Goal: Transaction & Acquisition: Purchase product/service

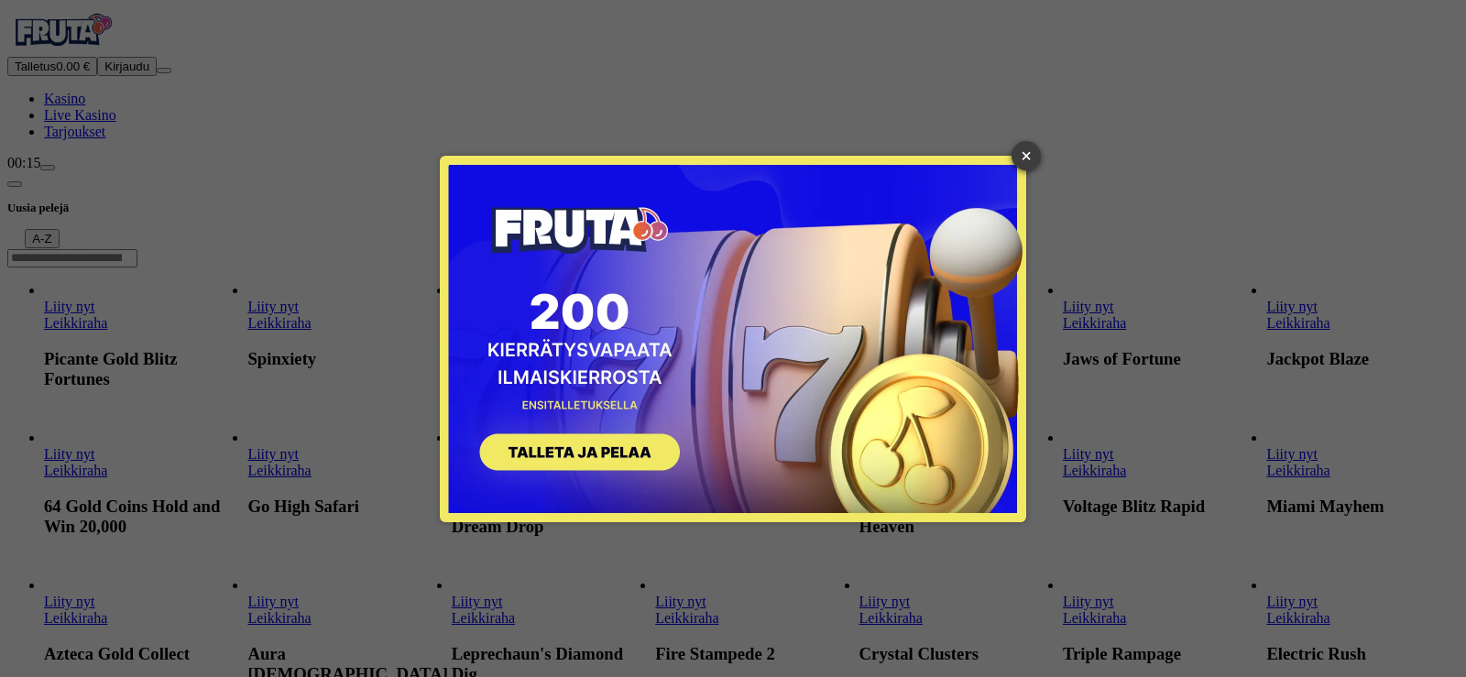
click at [1025, 164] on link "×" at bounding box center [1026, 155] width 29 height 29
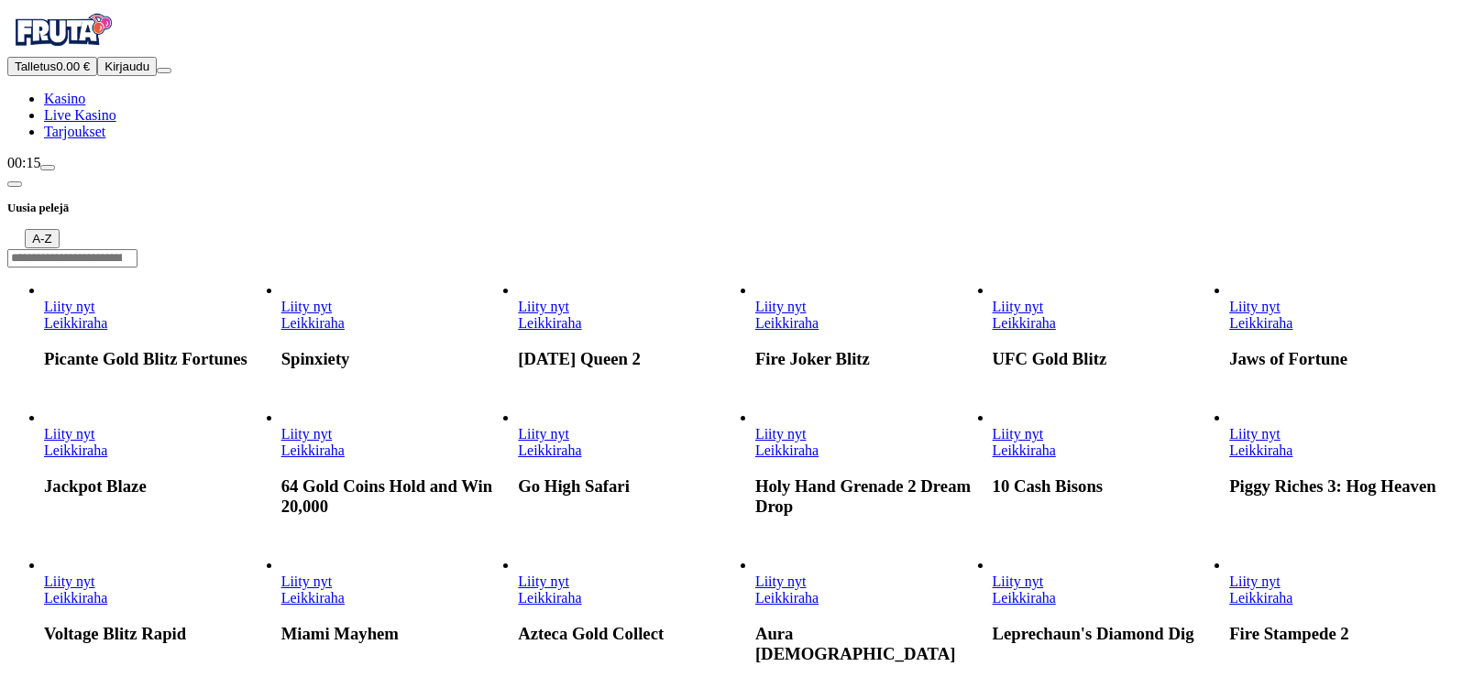
click at [98, 53] on img "Primary" at bounding box center [62, 30] width 110 height 46
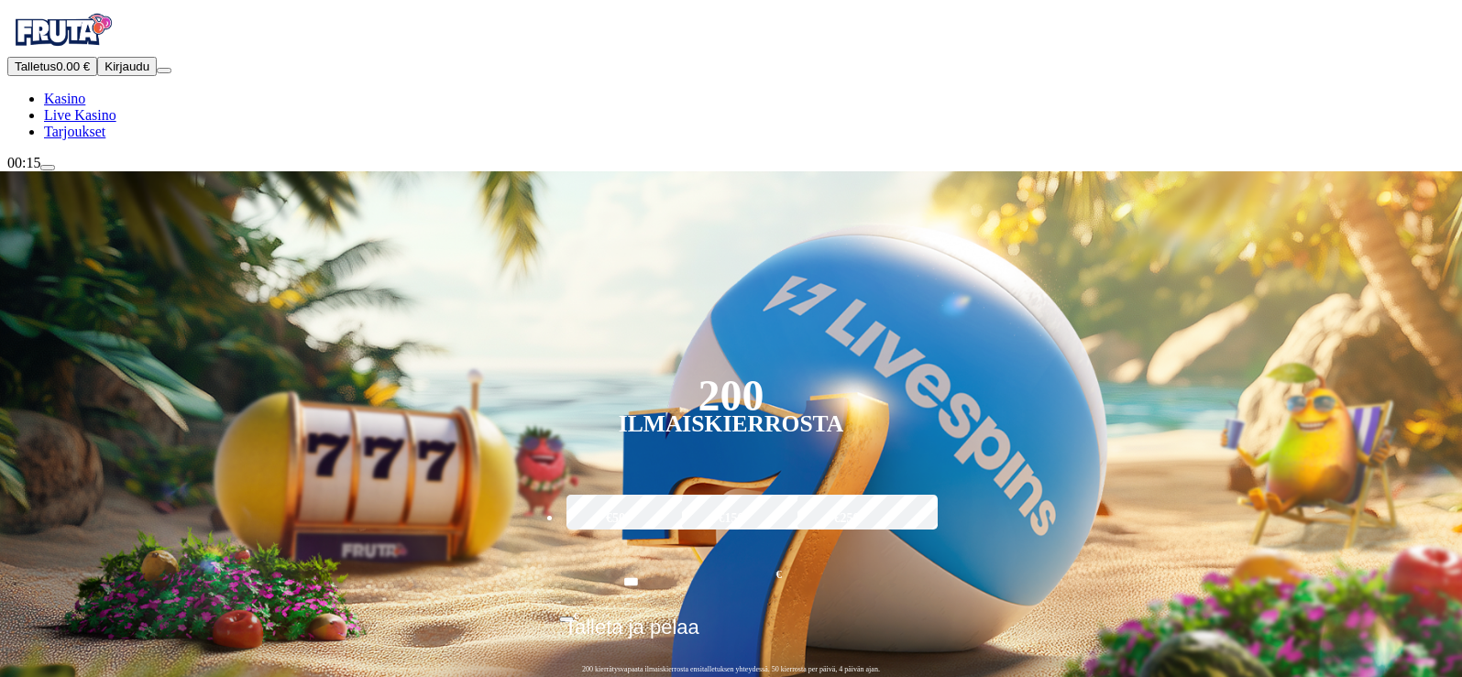
click at [669, 492] on label "€50" at bounding box center [615, 518] width 107 height 53
click at [703, 556] on input "**" at bounding box center [631, 582] width 144 height 52
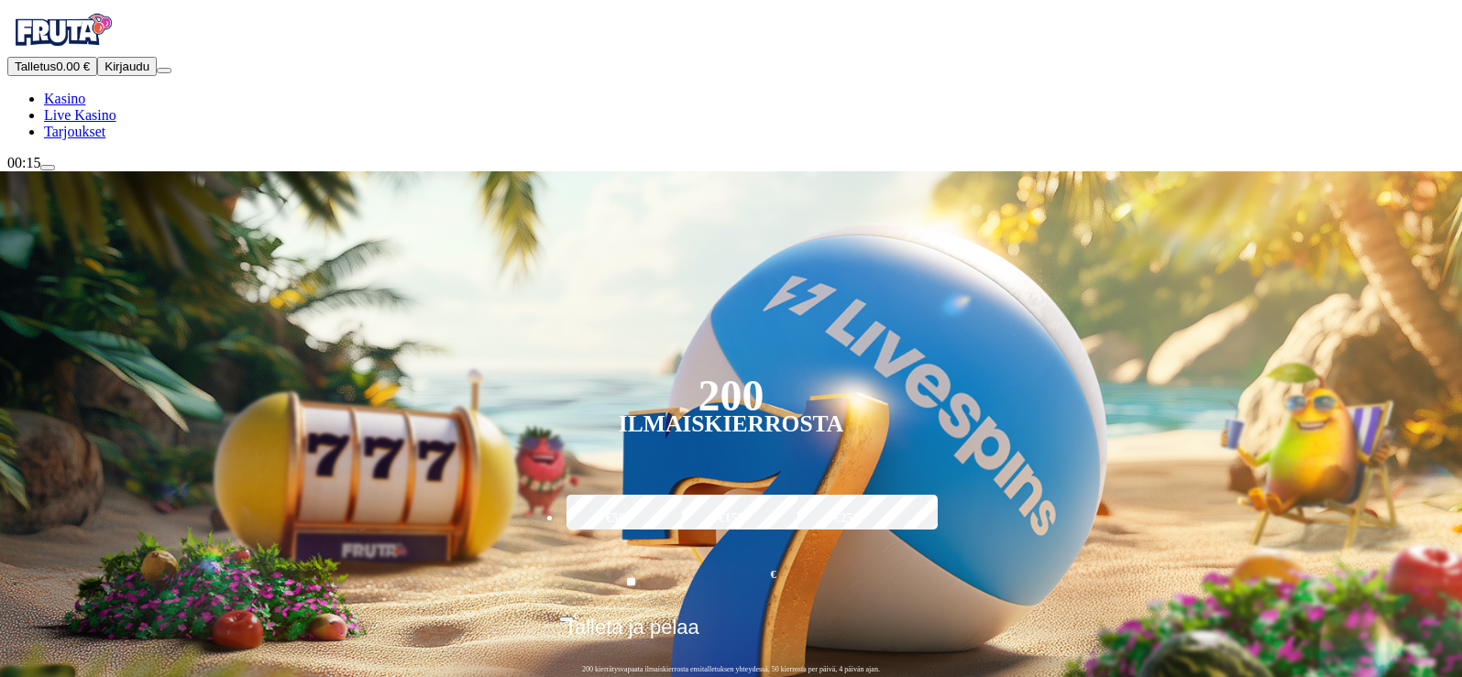
type input "**"
click at [699, 616] on span "Talleta ja pelaa" at bounding box center [632, 634] width 135 height 37
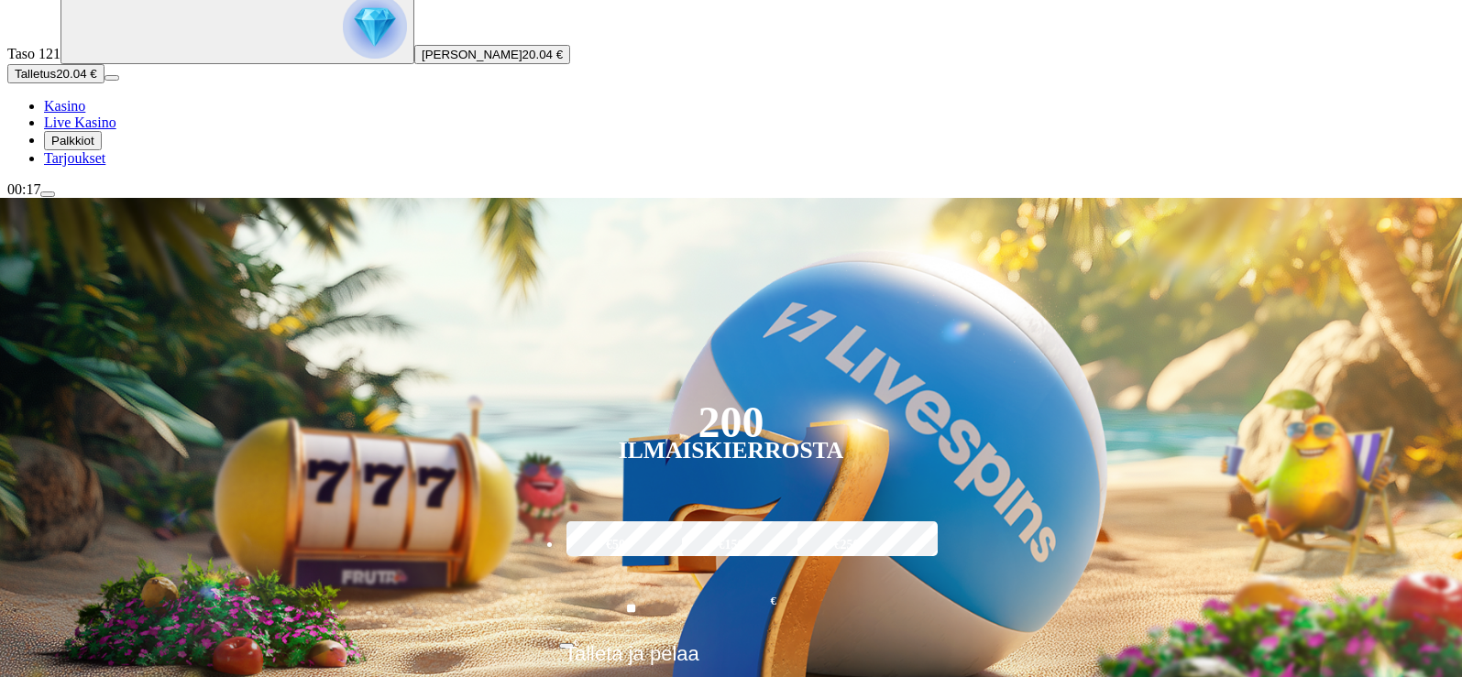
scroll to position [183, 0]
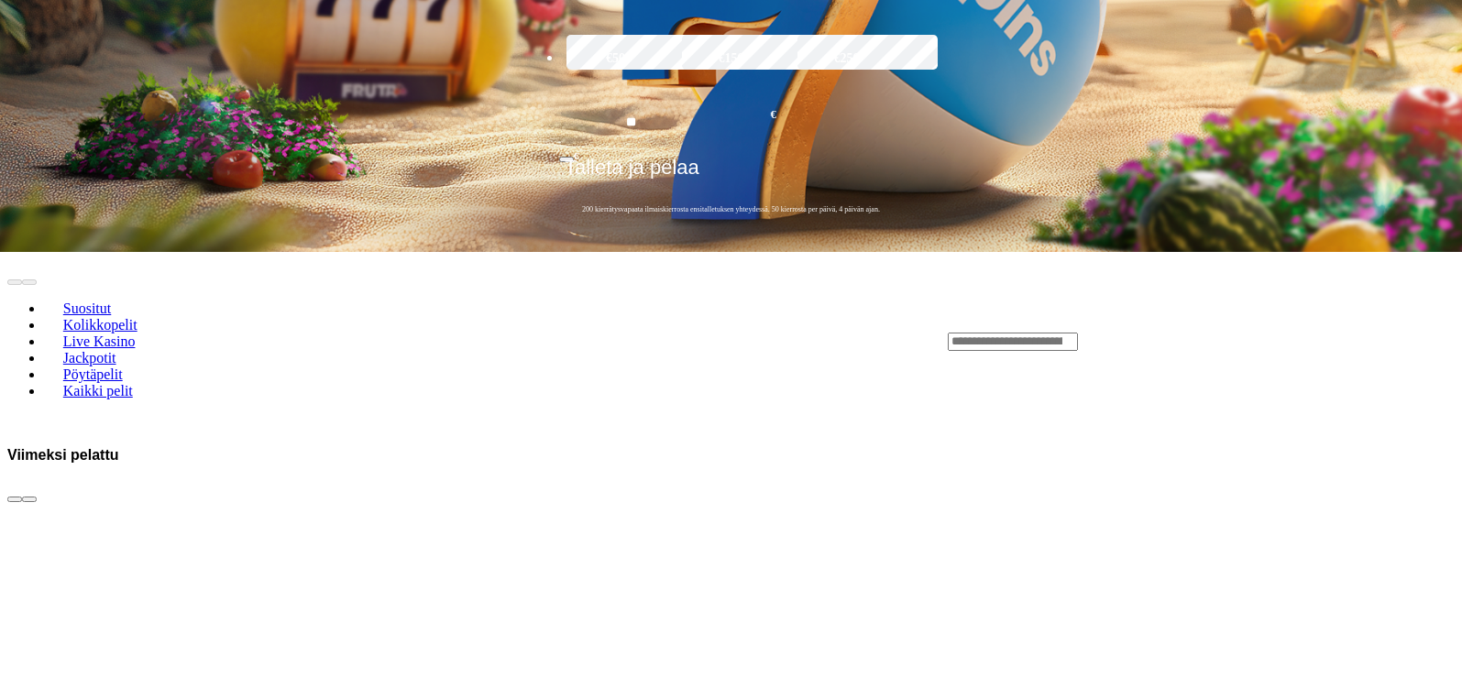
scroll to position [733, 0]
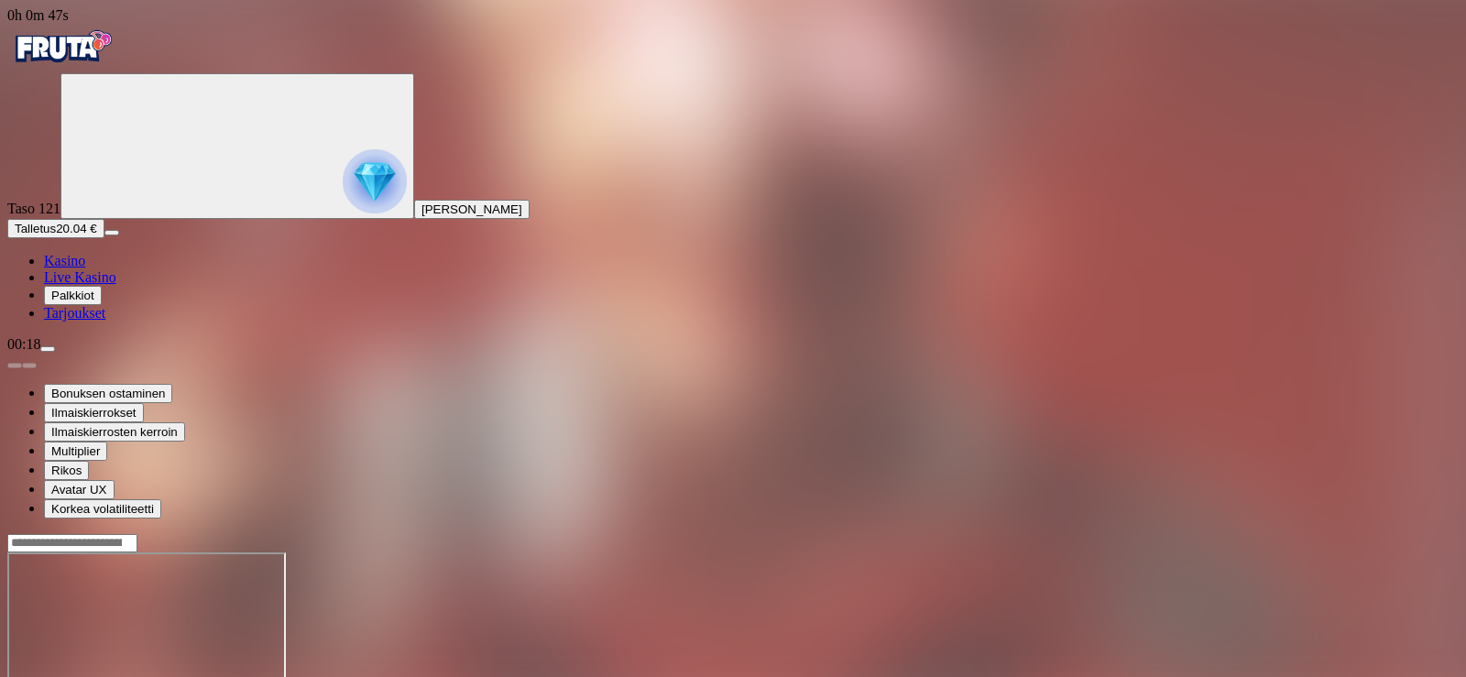
click at [115, 66] on img "Primary" at bounding box center [62, 47] width 110 height 46
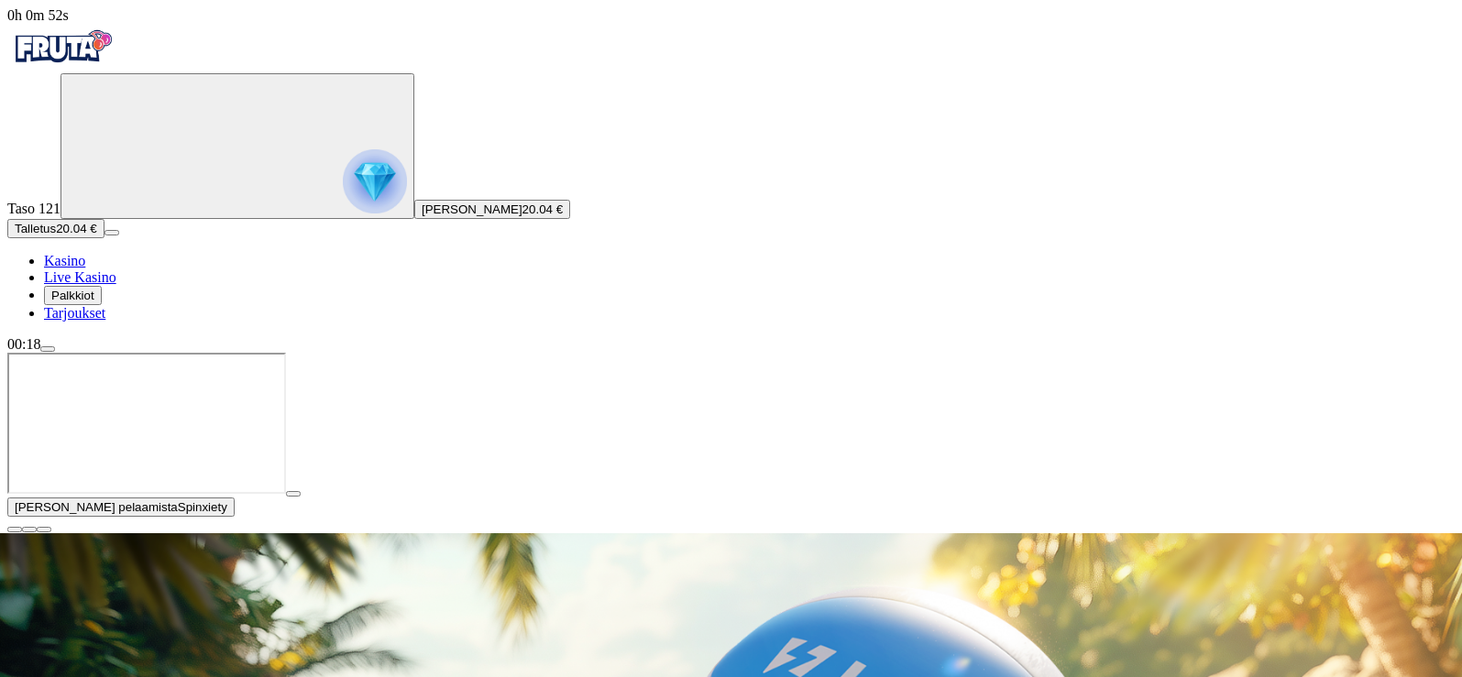
click at [15, 530] on span "close icon" at bounding box center [15, 530] width 0 height 0
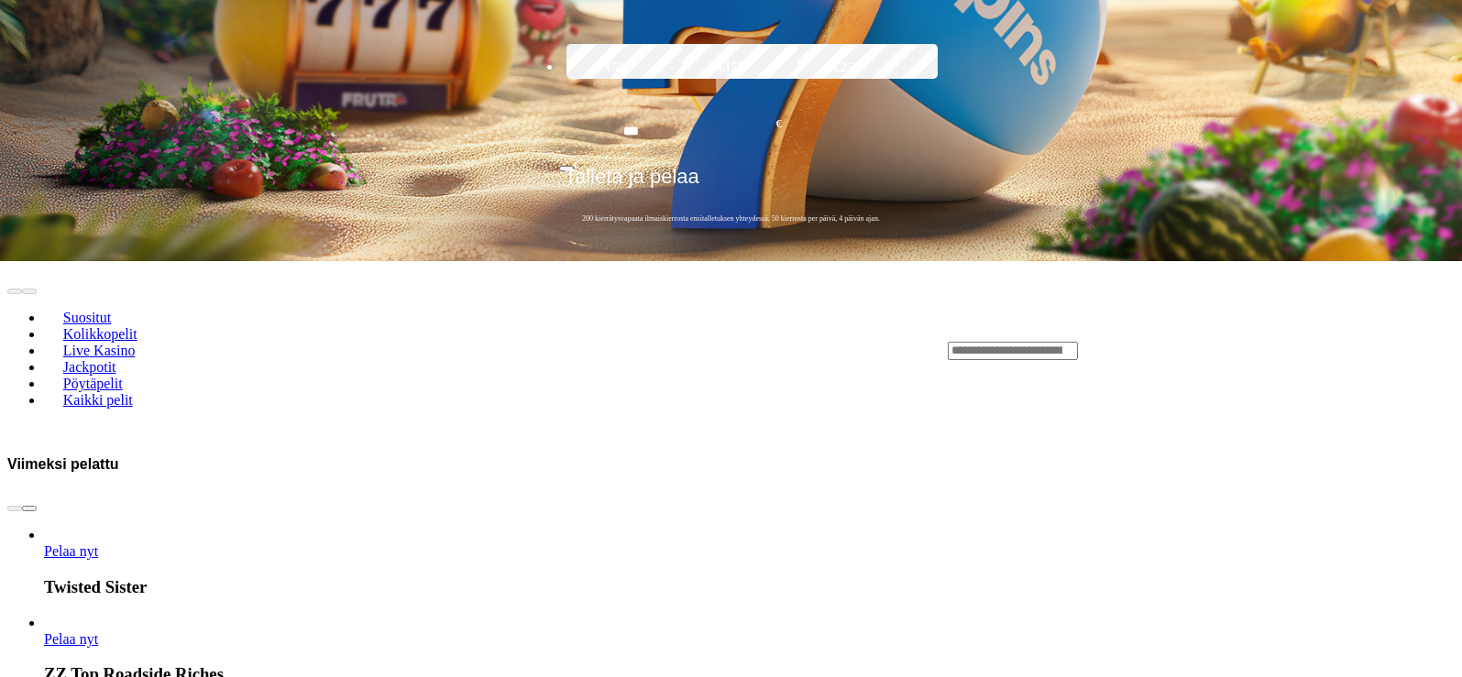
scroll to position [825, 0]
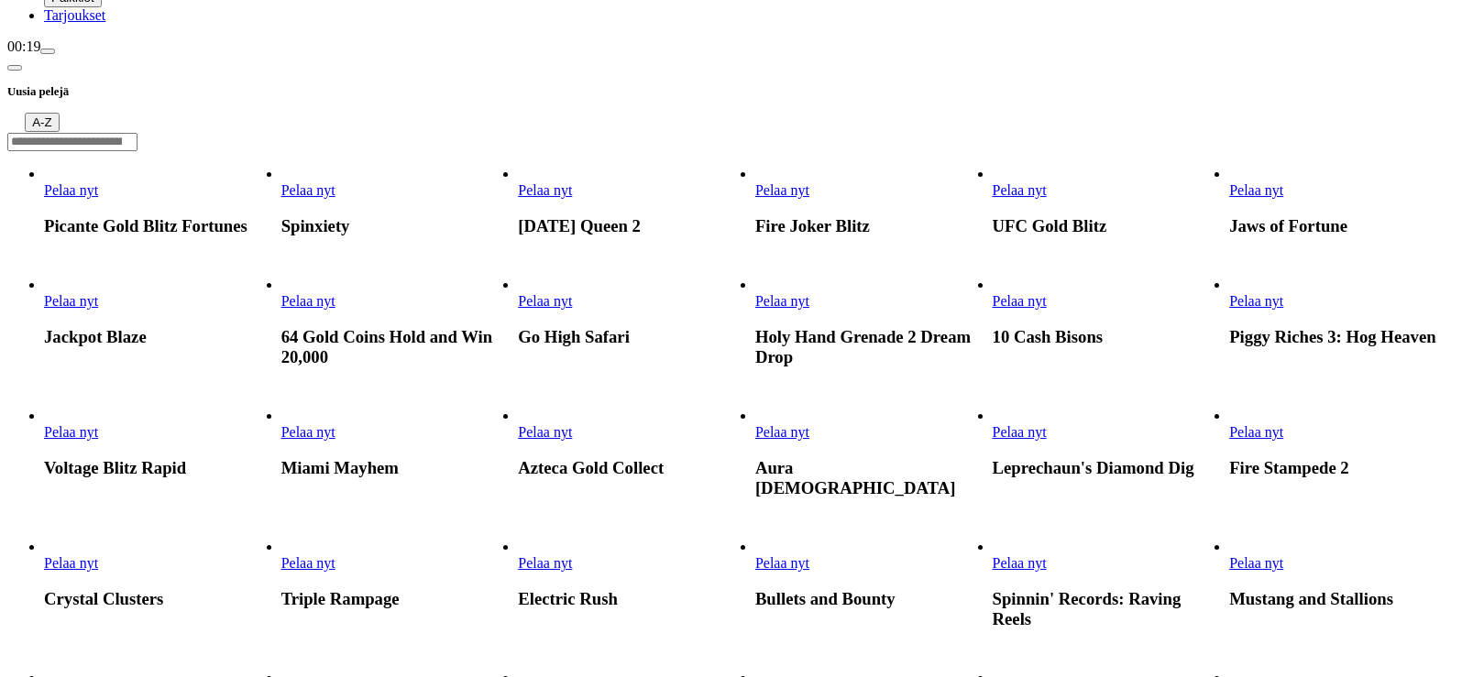
scroll to position [92, 0]
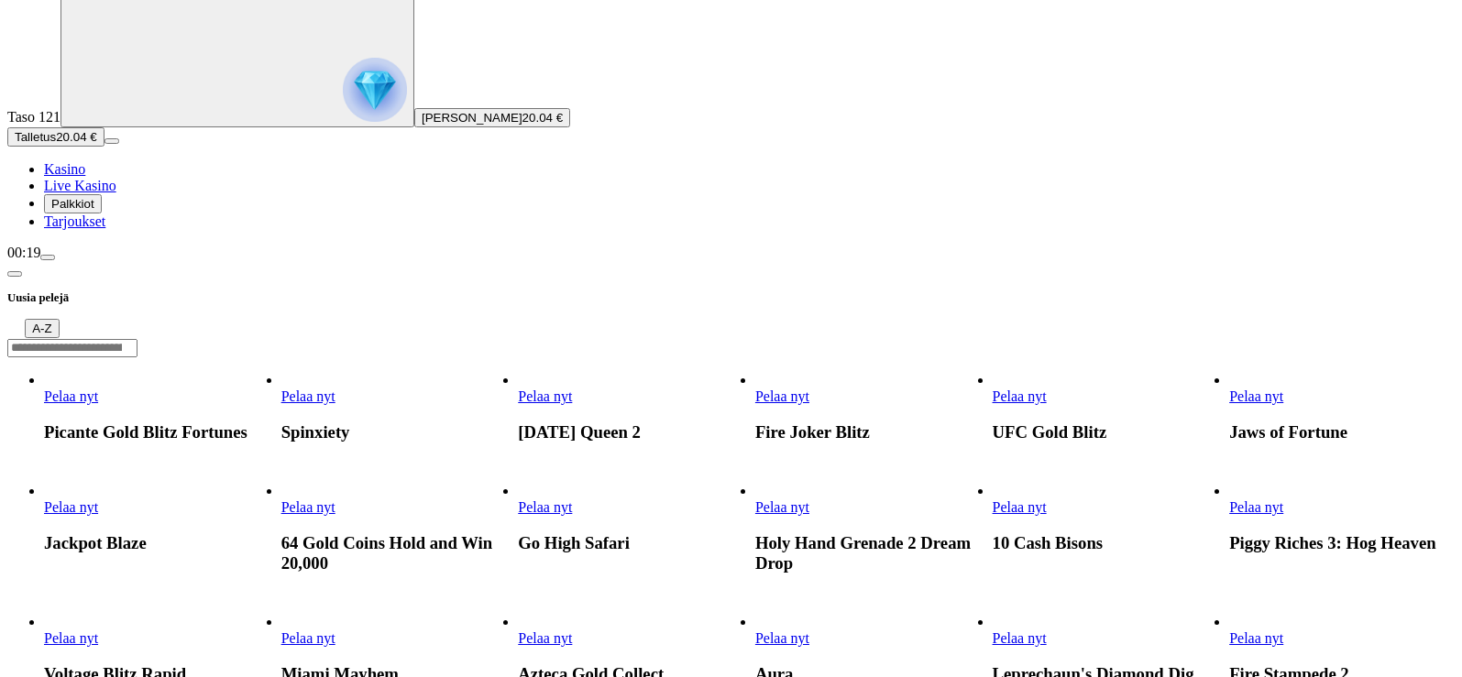
click at [1229, 499] on link "Pelaa nyt" at bounding box center [1256, 507] width 54 height 16
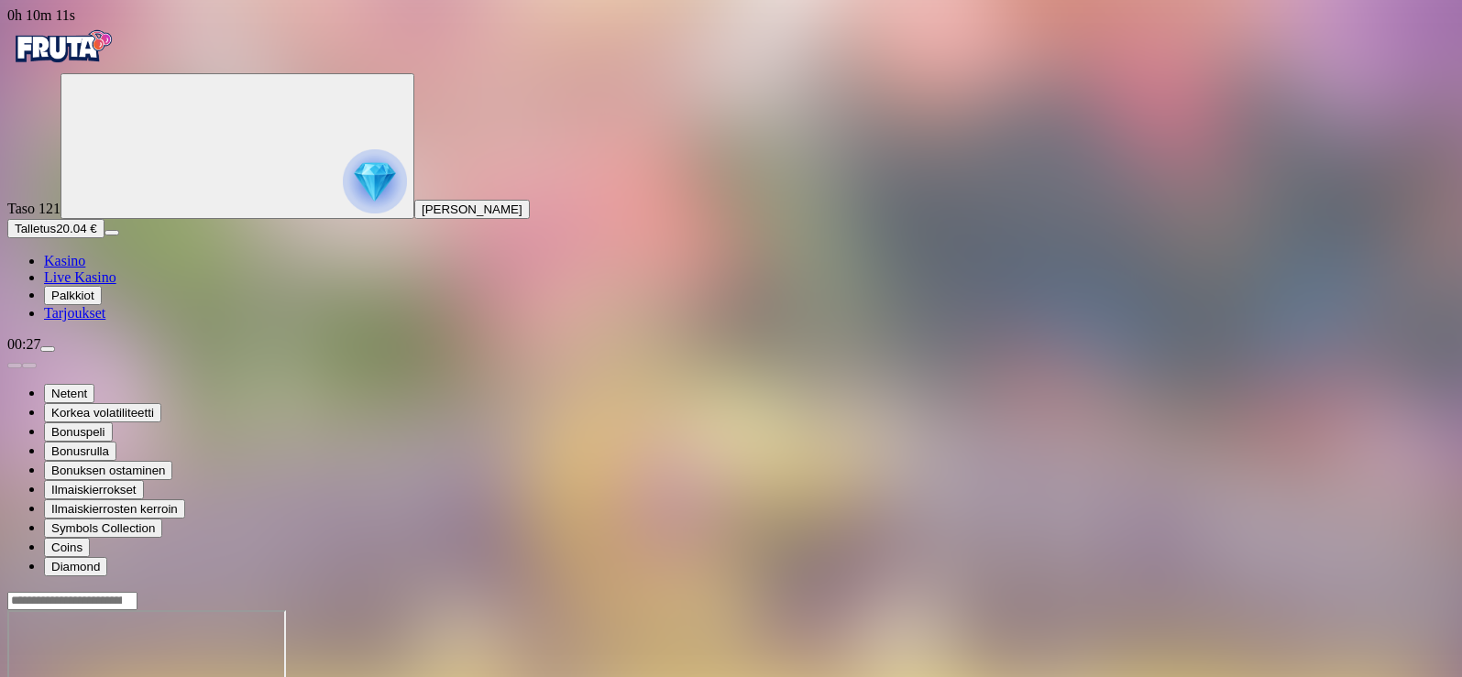
click at [77, 68] on img "Primary" at bounding box center [62, 47] width 110 height 46
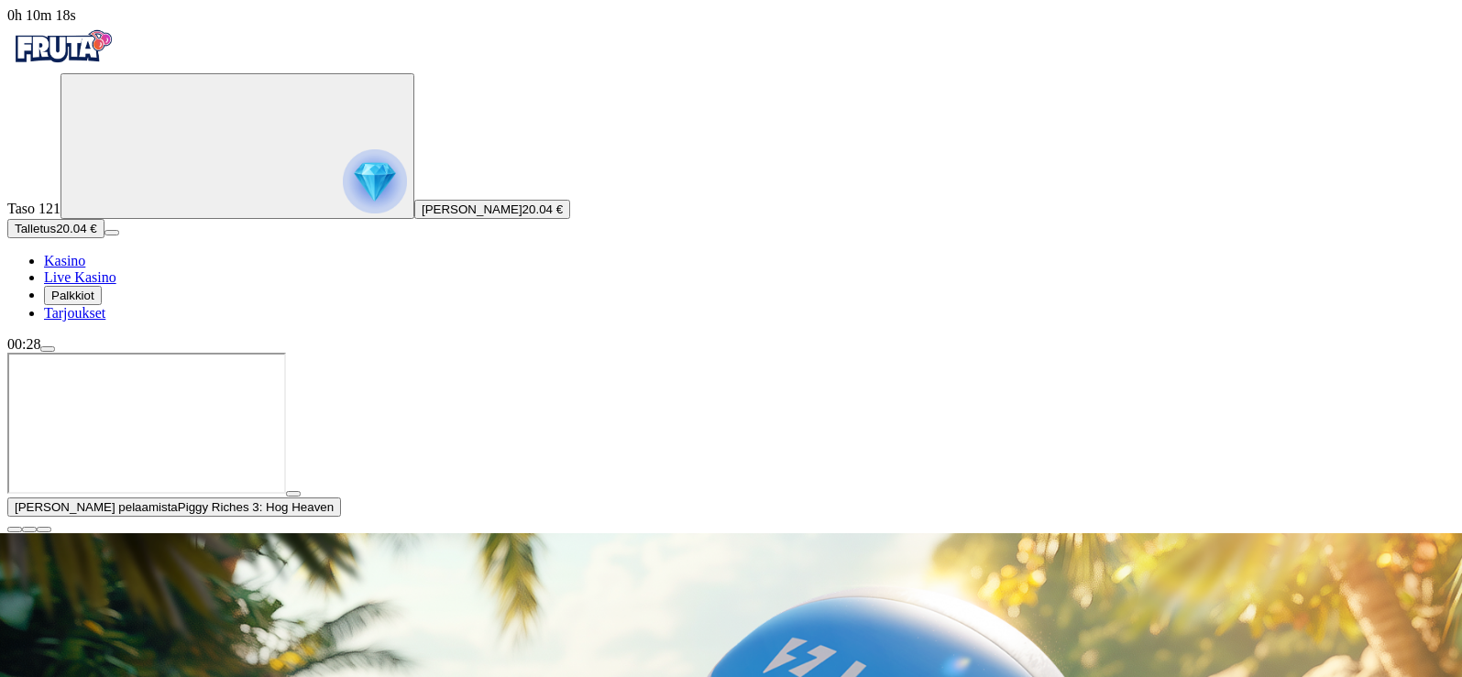
click at [15, 530] on span "close icon" at bounding box center [15, 530] width 0 height 0
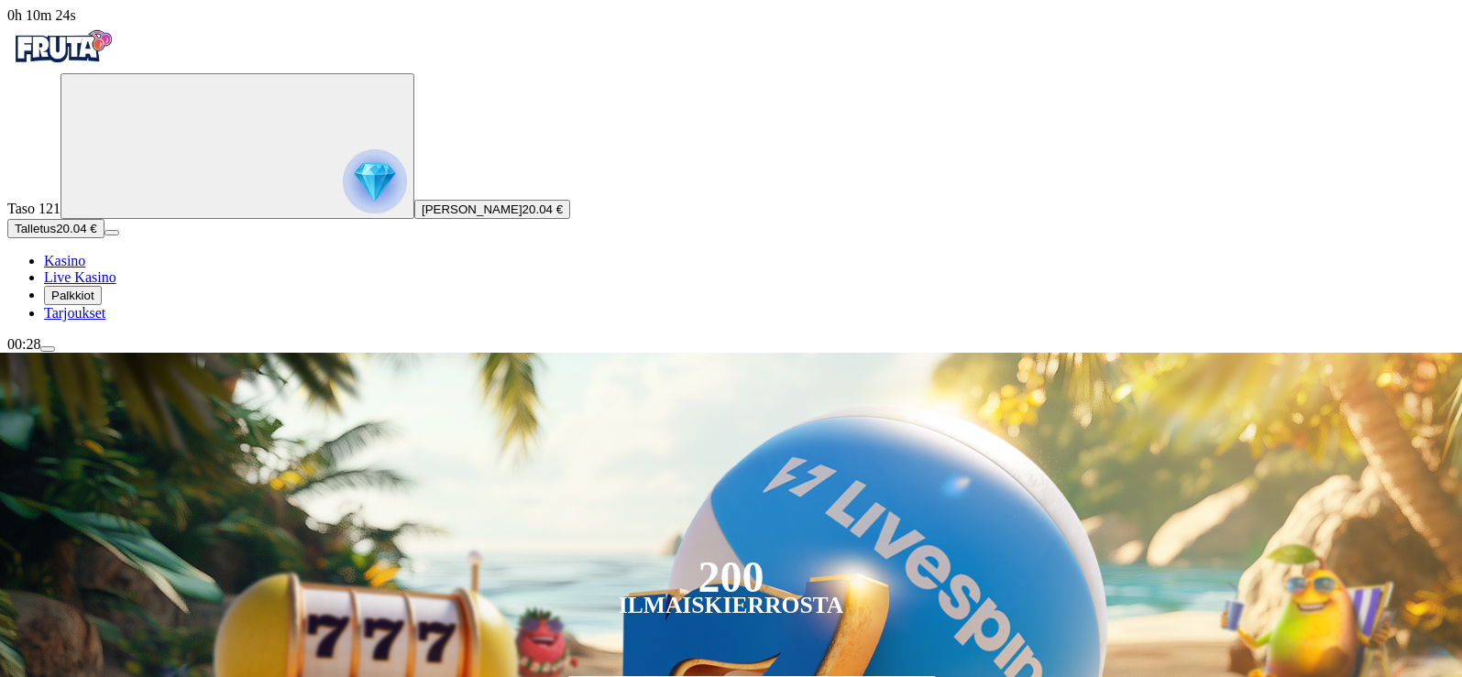
click at [111, 58] on img "Primary" at bounding box center [62, 47] width 110 height 46
click at [522, 216] on span "20.04 €" at bounding box center [542, 210] width 40 height 14
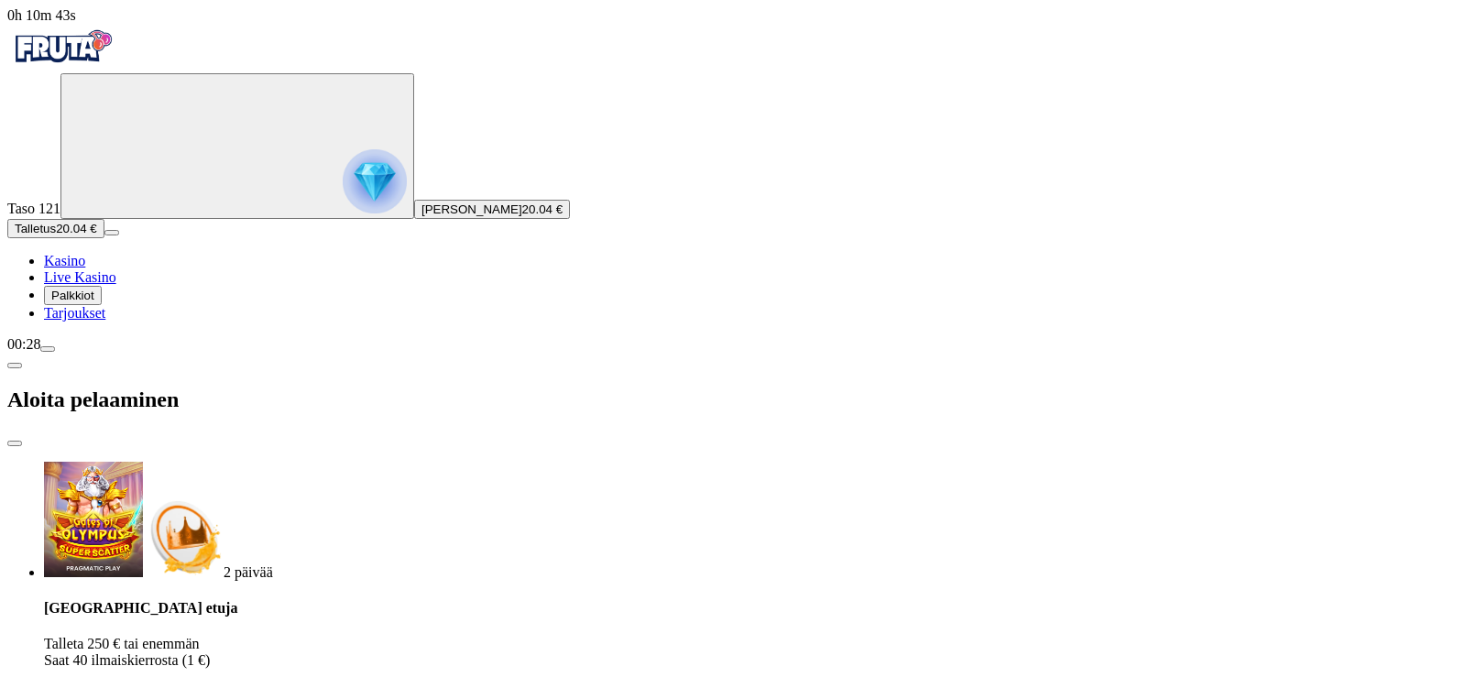
click at [522, 216] on span "20.04 €" at bounding box center [542, 210] width 40 height 14
click at [15, 444] on span "close icon" at bounding box center [15, 444] width 0 height 0
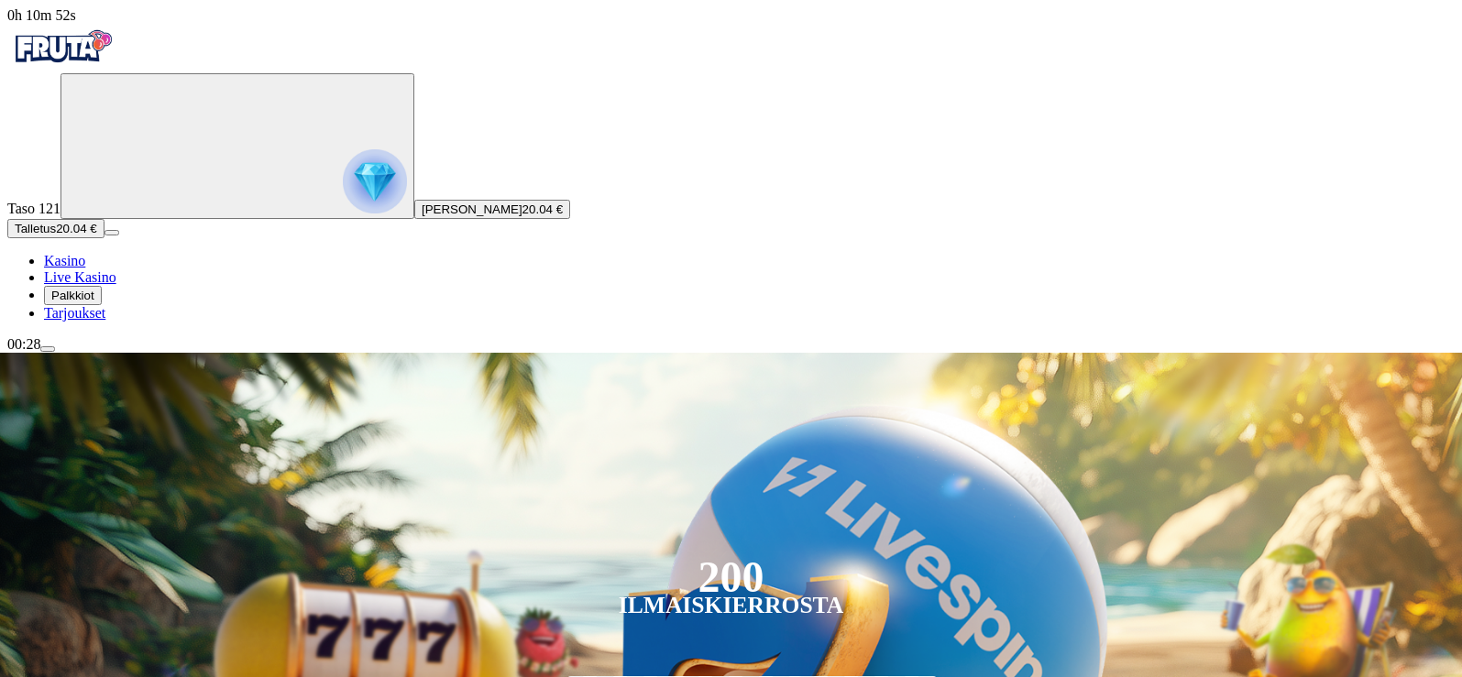
click at [117, 64] on img "Primary" at bounding box center [62, 47] width 110 height 46
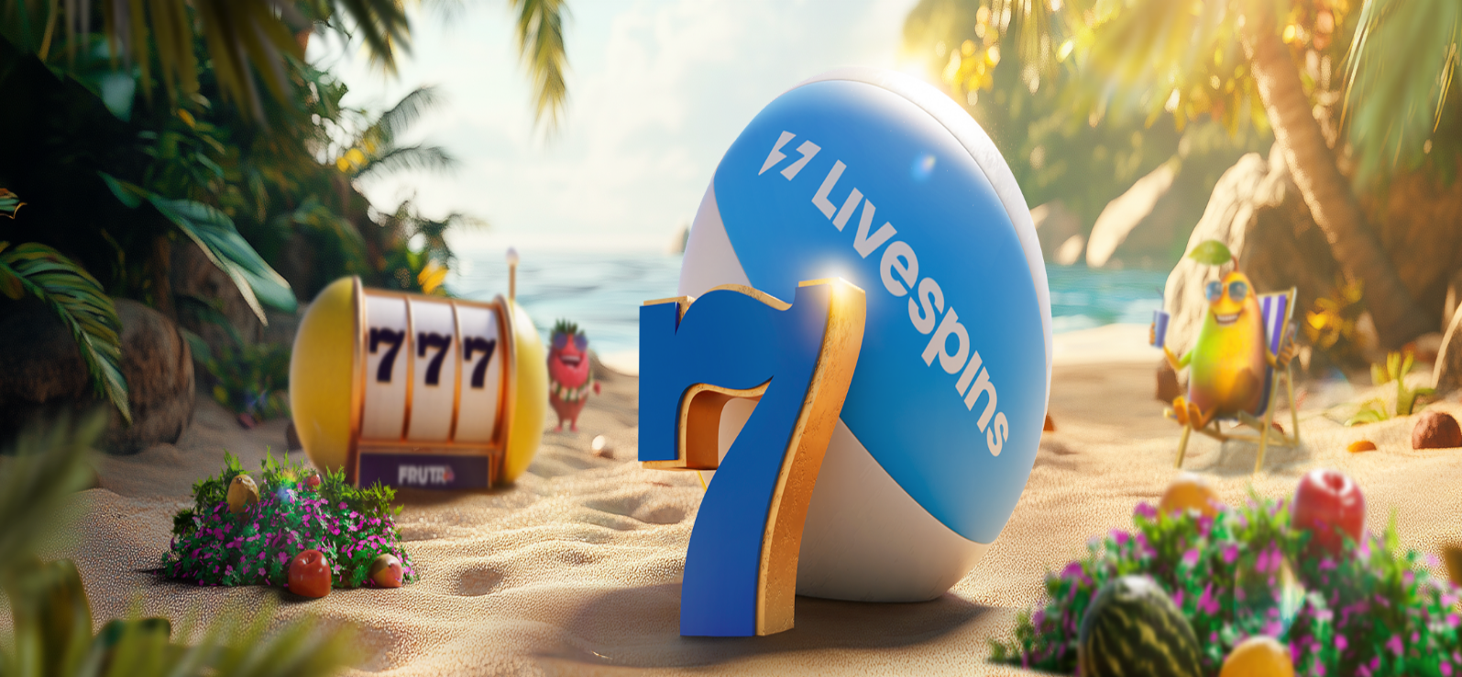
click at [48, 349] on span "menu icon" at bounding box center [48, 349] width 0 height 0
